Goal: Transaction & Acquisition: Purchase product/service

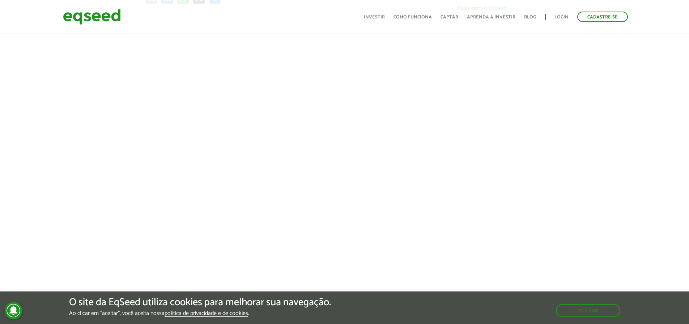
scroll to position [289, 0]
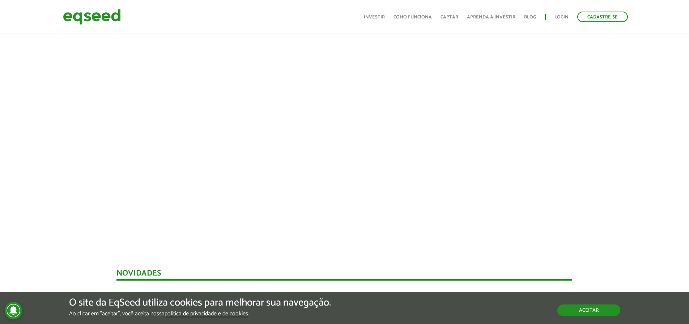
click at [576, 311] on button "Aceitar" at bounding box center [588, 311] width 63 height 12
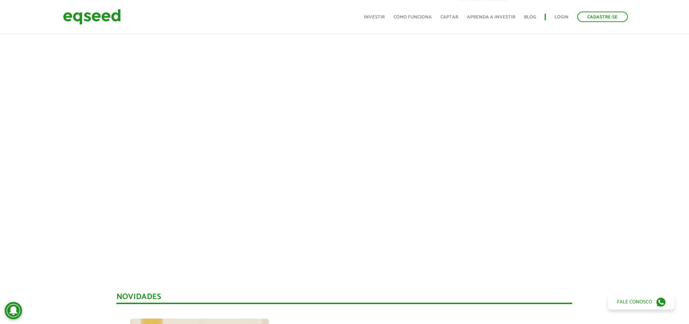
scroll to position [253, 0]
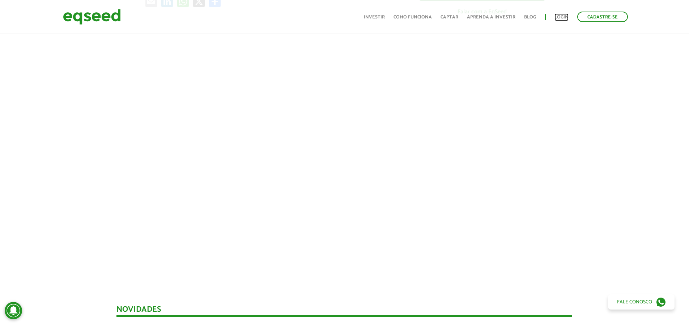
click at [567, 16] on link "Login" at bounding box center [562, 17] width 14 height 5
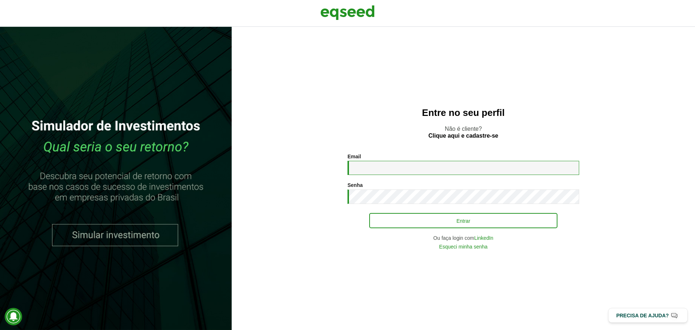
type input "**********"
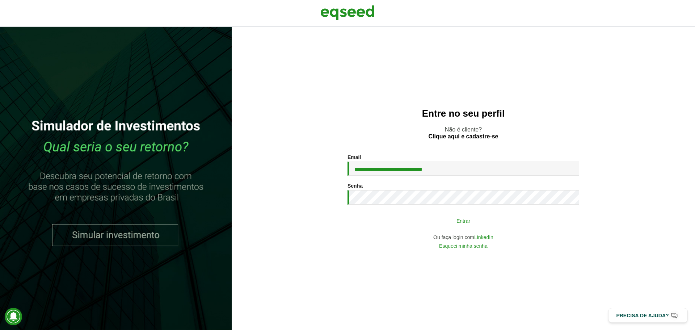
click at [412, 225] on button "Entrar" at bounding box center [463, 220] width 188 height 14
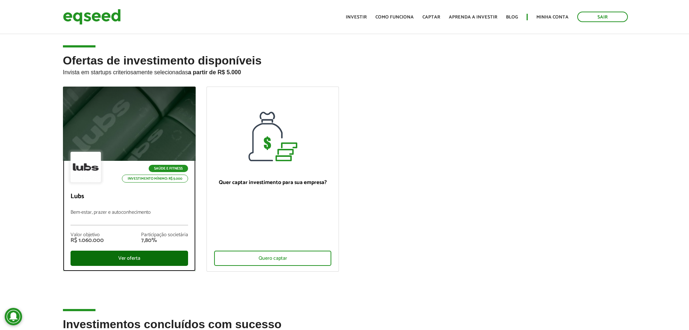
click at [104, 257] on div "Ver oferta" at bounding box center [130, 257] width 118 height 15
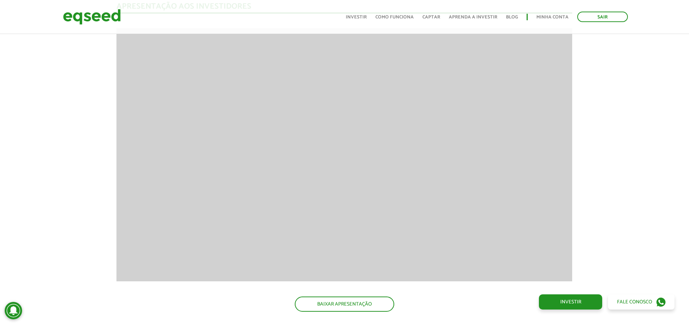
scroll to position [724, 0]
